Goal: Find specific page/section: Find specific page/section

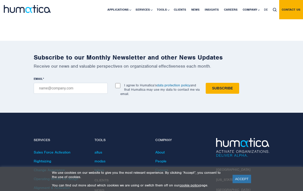
scroll to position [1780, 0]
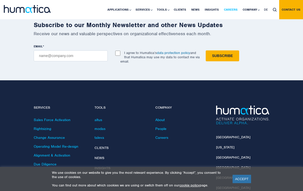
click at [231, 13] on link "Careers" at bounding box center [230, 9] width 19 height 19
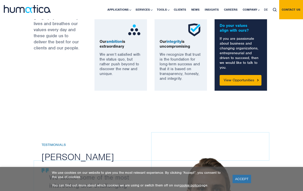
scroll to position [412, 0]
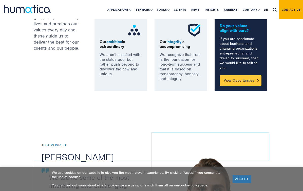
click at [250, 85] on link "View Opportunities" at bounding box center [241, 80] width 42 height 11
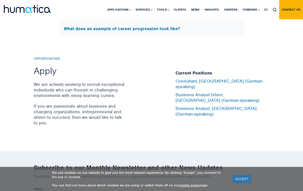
scroll to position [1631, 0]
